Goal: Find specific page/section: Find specific page/section

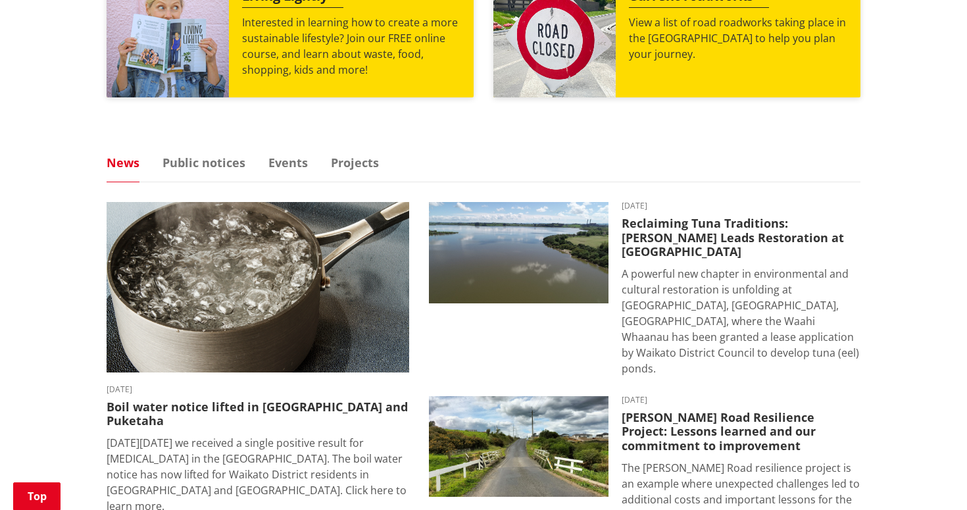
scroll to position [888, 0]
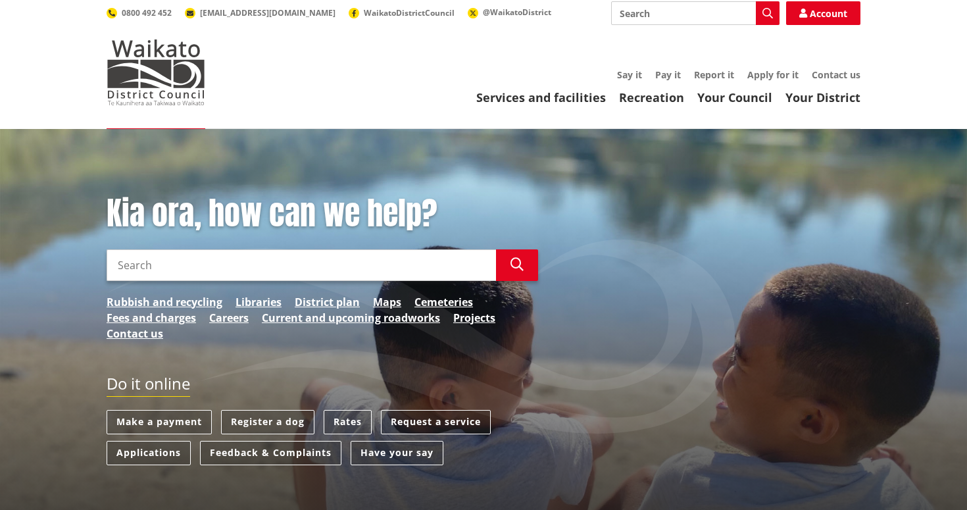
scroll to position [14, 0]
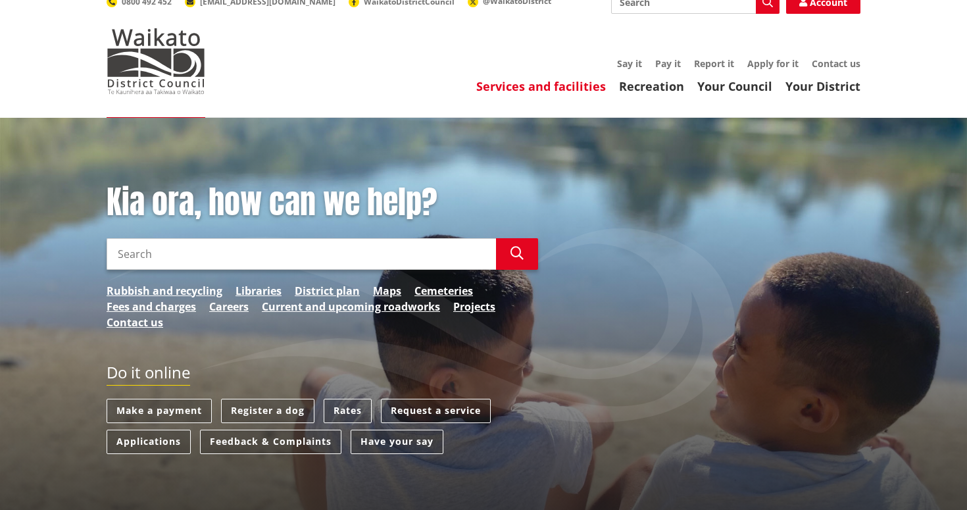
click at [556, 87] on link "Services and facilities" at bounding box center [541, 86] width 130 height 16
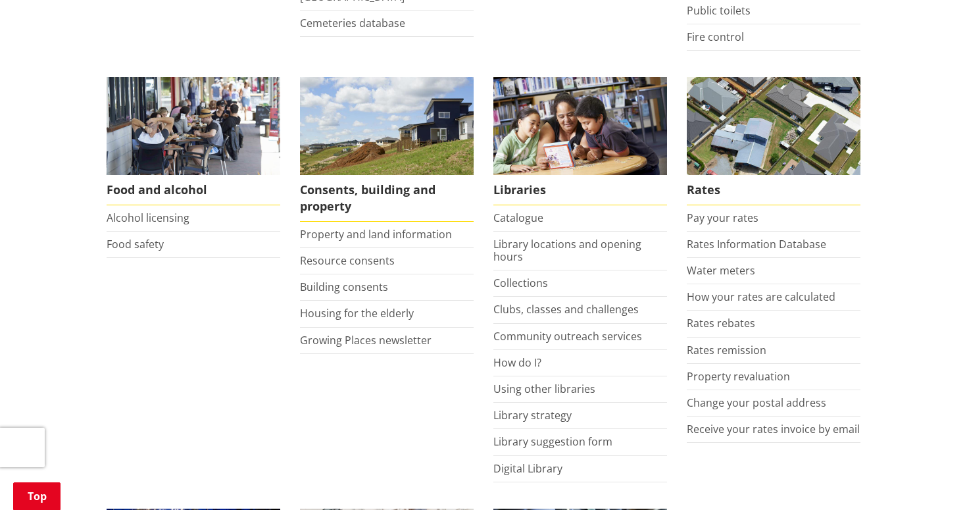
scroll to position [478, 0]
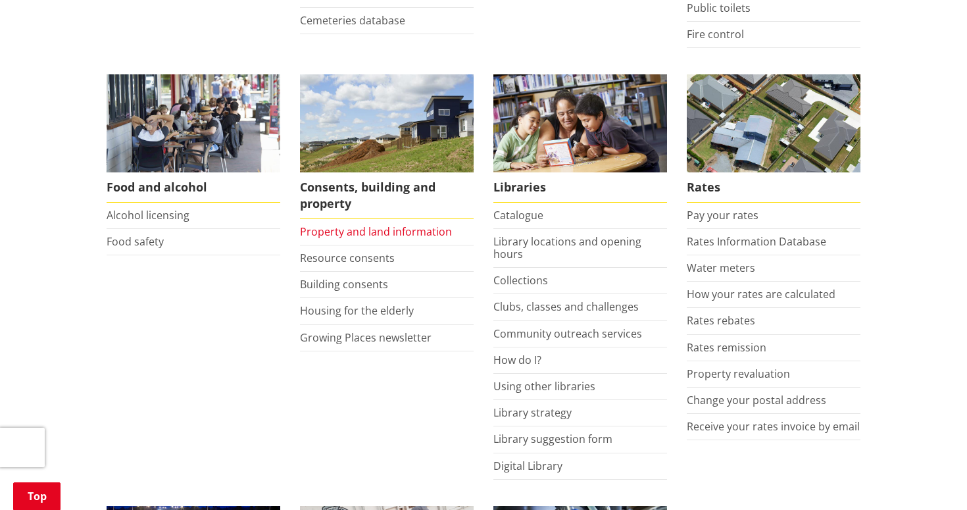
click at [358, 232] on link "Property and land information" at bounding box center [376, 231] width 152 height 14
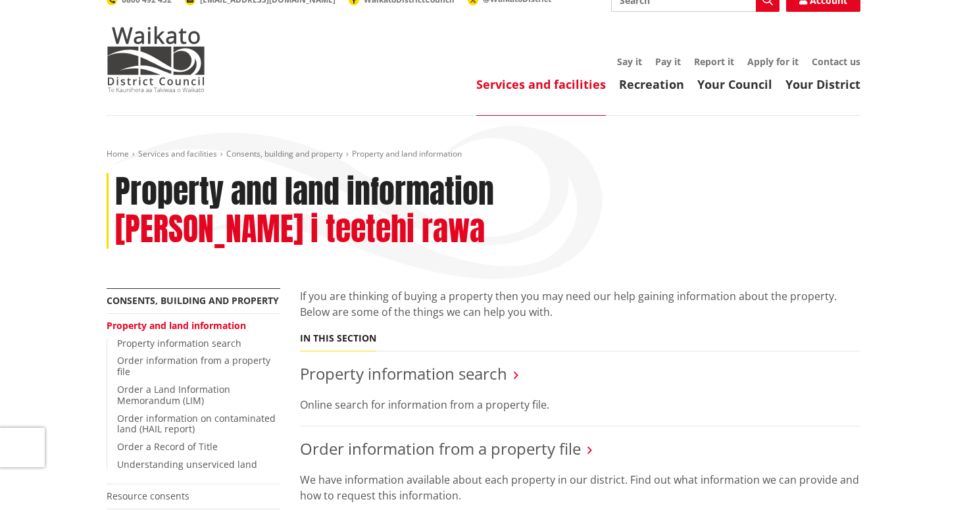
scroll to position [72, 0]
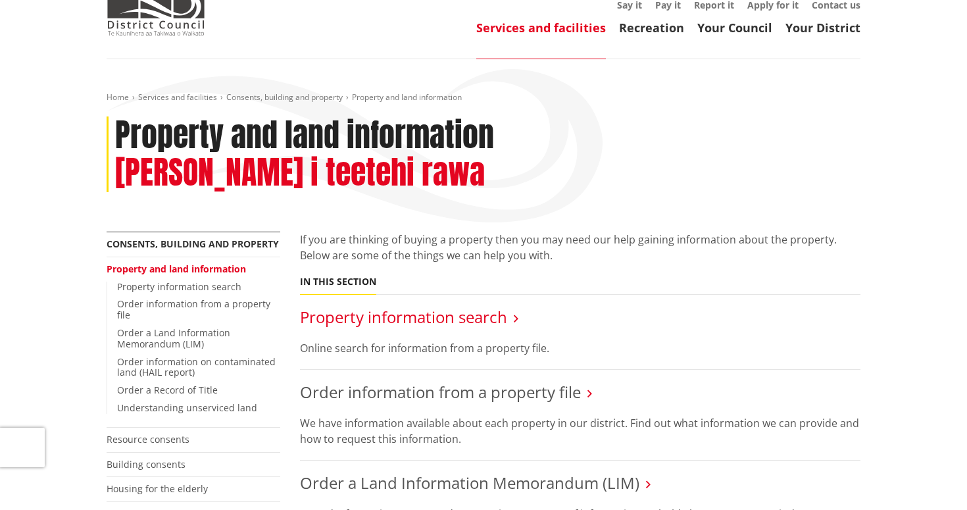
click at [411, 306] on link "Property information search" at bounding box center [403, 317] width 207 height 22
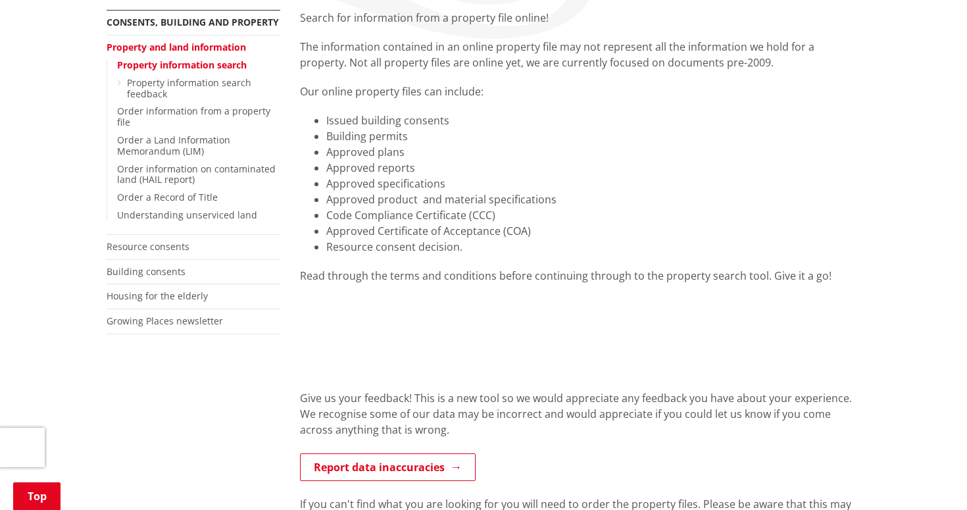
scroll to position [287, 0]
